Goal: Find specific page/section: Find specific page/section

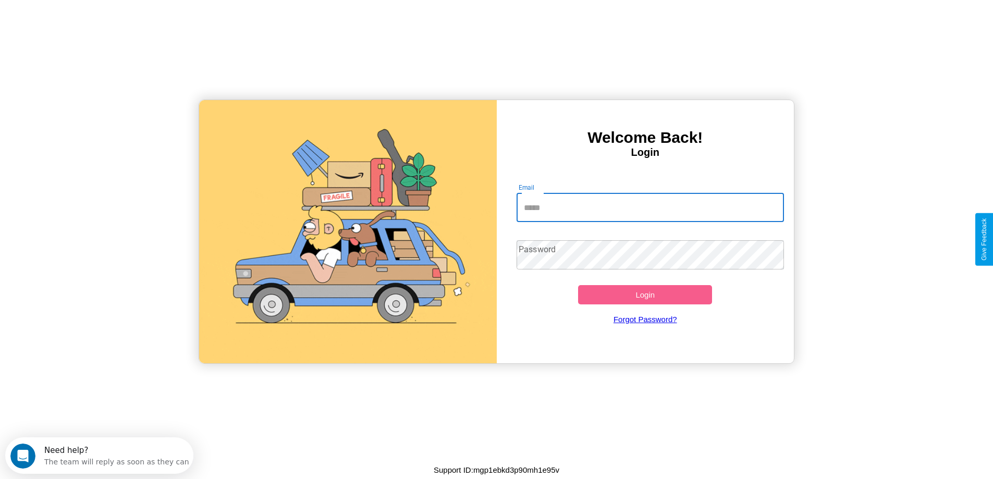
click at [650, 207] on input "Email" at bounding box center [650, 207] width 267 height 29
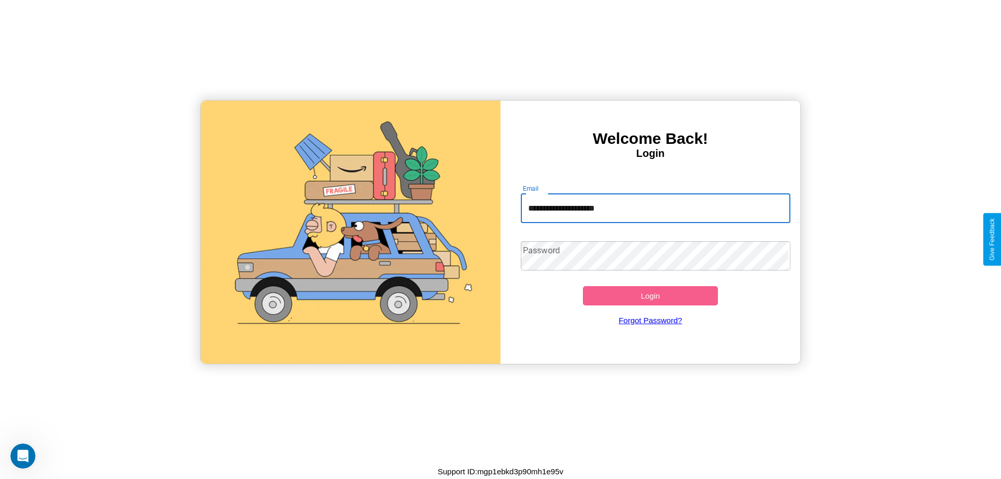
type input "**********"
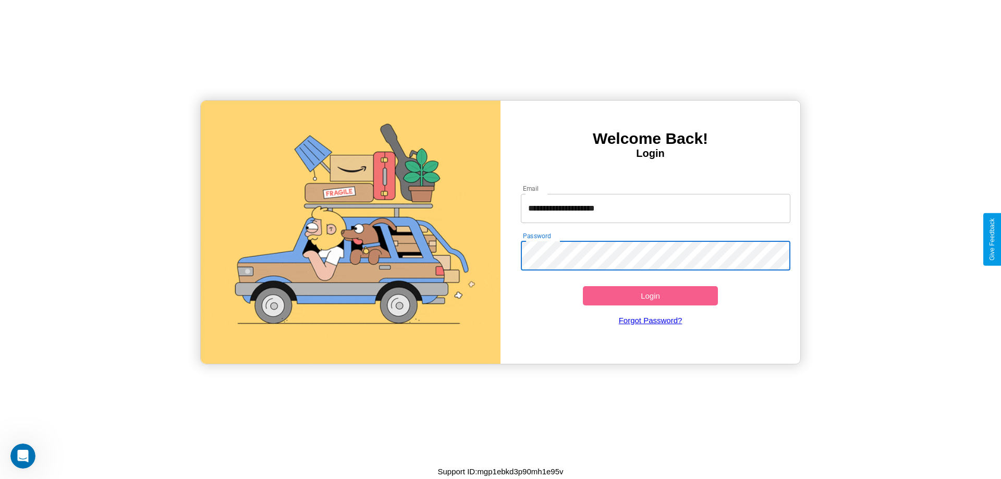
click at [650, 296] on button "Login" at bounding box center [650, 295] width 135 height 19
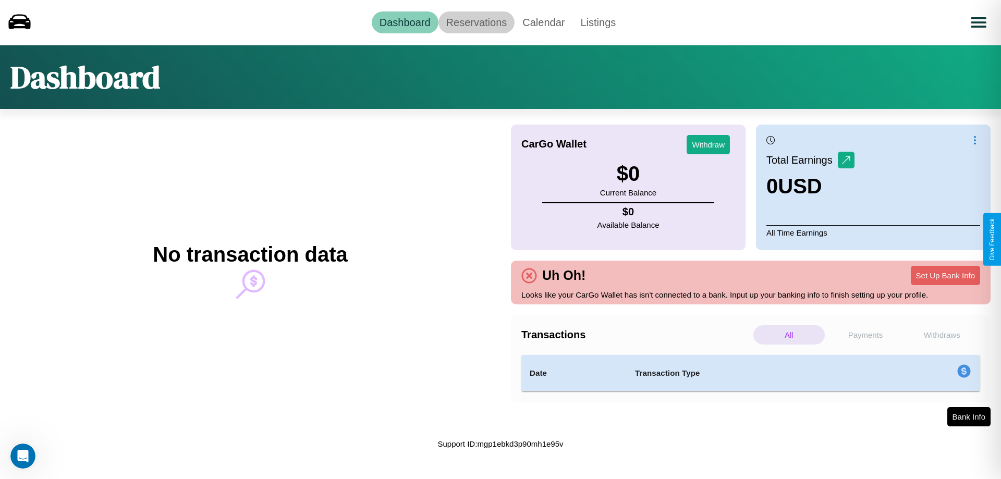
click at [476, 22] on link "Reservations" at bounding box center [476, 22] width 77 height 22
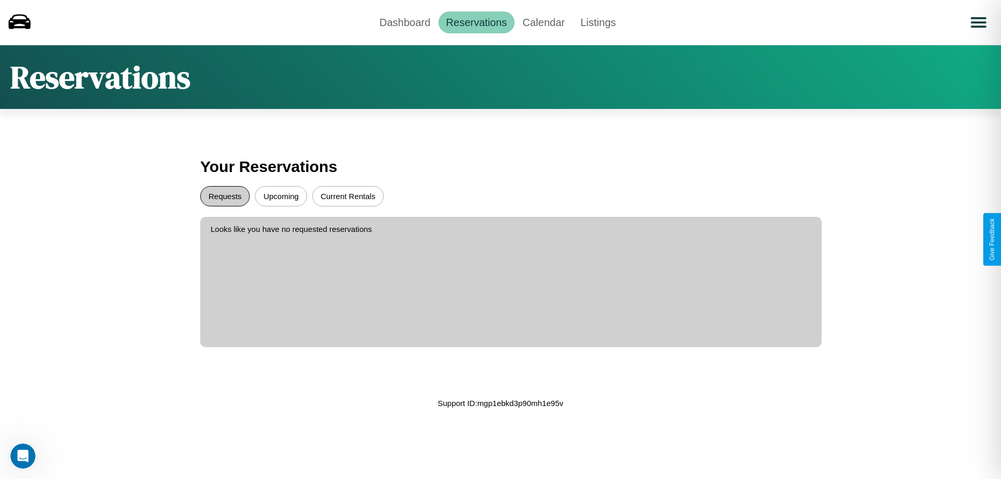
click at [225, 196] on button "Requests" at bounding box center [225, 196] width 50 height 20
click at [348, 196] on button "Current Rentals" at bounding box center [347, 196] width 71 height 20
click at [405, 22] on link "Dashboard" at bounding box center [405, 22] width 67 height 22
